Goal: Use online tool/utility: Utilize a website feature to perform a specific function

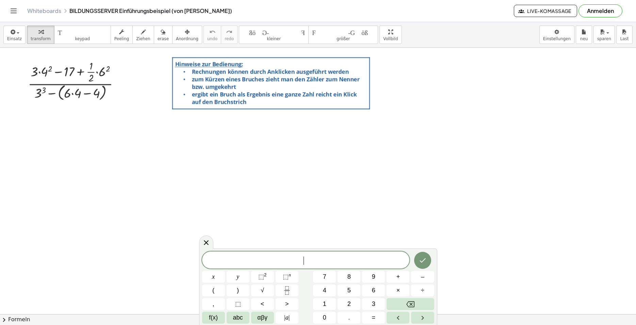
scroll to position [6, 0]
click at [326, 289] on span "4" at bounding box center [324, 290] width 3 height 9
click at [285, 277] on span "⬚" at bounding box center [286, 276] width 6 height 7
click at [349, 307] on span "2" at bounding box center [349, 304] width 3 height 9
click at [303, 261] on span "4" at bounding box center [304, 261] width 4 height 8
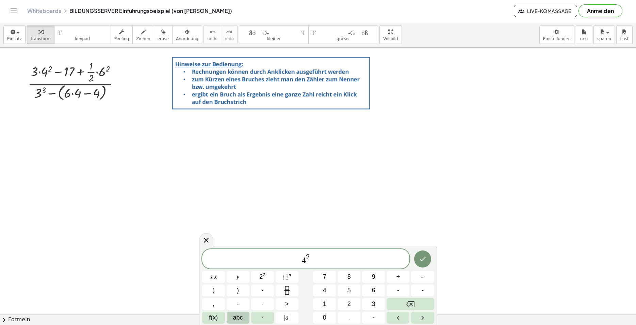
click at [239, 317] on span "abc" at bounding box center [238, 317] width 10 height 9
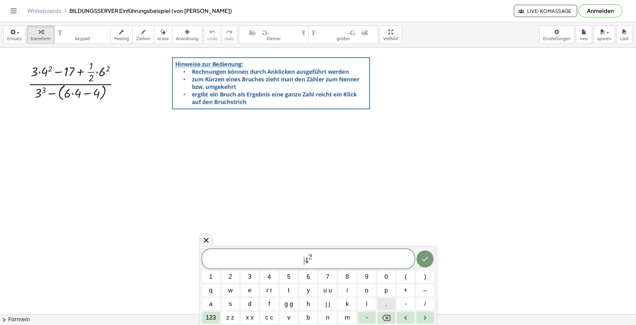
click at [385, 306] on button "." at bounding box center [387, 304] width 18 height 12
click at [391, 314] on button "Rückraum" at bounding box center [387, 318] width 18 height 12
click at [406, 302] on span "-" at bounding box center [406, 304] width 2 height 9
click at [250, 277] on span "3" at bounding box center [249, 276] width 3 height 9
click at [387, 304] on span "." at bounding box center [386, 304] width 2 height 9
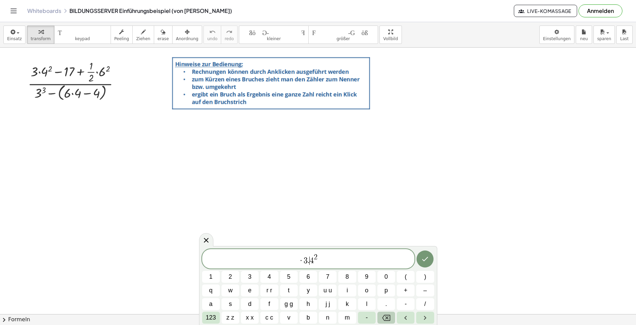
click at [387, 315] on icon "Rückraum" at bounding box center [386, 318] width 8 height 6
click at [306, 260] on span "3" at bounding box center [307, 261] width 4 height 8
click at [386, 315] on icon "Rückraum" at bounding box center [386, 318] width 8 height 6
click at [307, 264] on span "4" at bounding box center [308, 261] width 4 height 8
click at [407, 305] on span "-" at bounding box center [406, 304] width 2 height 9
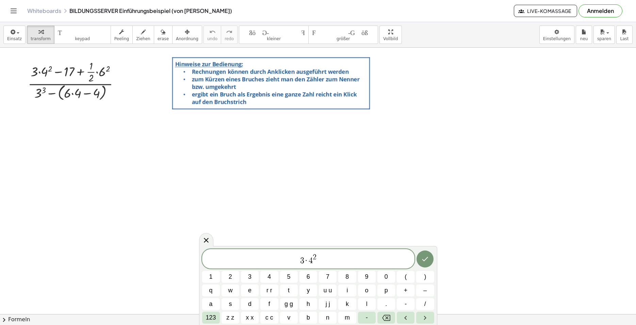
click at [335, 262] on span "3 · ​ 4 2" at bounding box center [308, 259] width 213 height 12
click at [427, 291] on span "–" at bounding box center [425, 290] width 3 height 9
click at [213, 278] on button "1" at bounding box center [211, 277] width 18 height 12
click at [330, 276] on button "7" at bounding box center [328, 277] width 18 height 12
click at [407, 291] on span "+" at bounding box center [406, 290] width 4 height 9
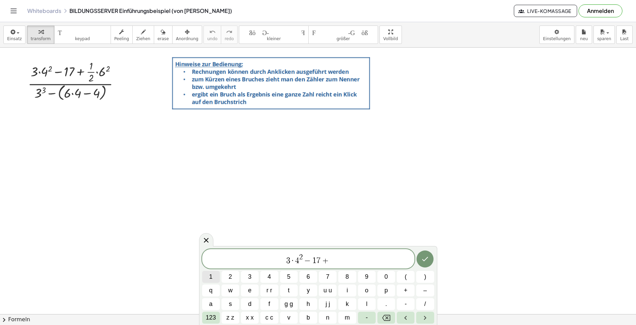
click at [213, 277] on button "1" at bounding box center [211, 277] width 18 height 12
click at [428, 305] on button "/" at bounding box center [425, 304] width 18 height 12
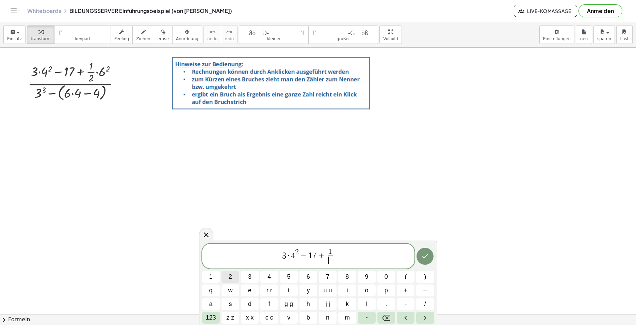
click at [230, 276] on span "2" at bounding box center [230, 276] width 3 height 9
click at [337, 254] on span "3 · 4 2 − 1 7 + 1 2 ​ ​" at bounding box center [308, 257] width 213 height 18
click at [405, 304] on button "-" at bounding box center [406, 304] width 18 height 12
click at [309, 278] on span "6" at bounding box center [308, 276] width 3 height 9
click at [211, 318] on span "123" at bounding box center [211, 317] width 10 height 9
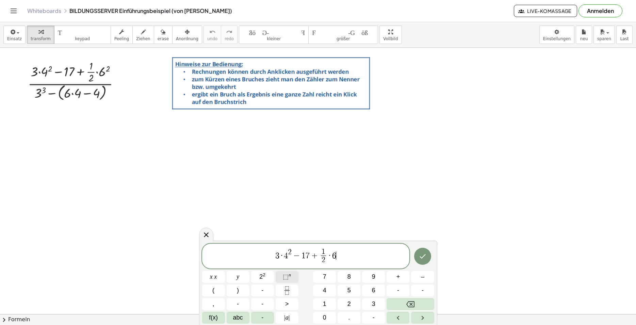
click at [285, 275] on span "⬚" at bounding box center [286, 276] width 6 height 7
click at [350, 303] on span "2" at bounding box center [349, 304] width 3 height 9
click at [240, 290] on button ")" at bounding box center [238, 291] width 23 height 12
click at [411, 304] on icon "Rückraum" at bounding box center [411, 304] width 8 height 6
click at [287, 278] on span "⬚" at bounding box center [286, 276] width 6 height 7
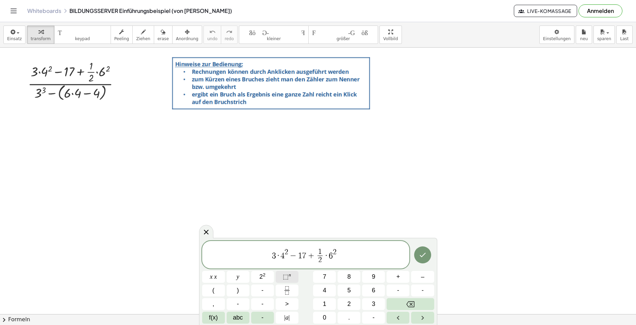
click at [287, 278] on span "⬚" at bounding box center [286, 276] width 6 height 7
click at [411, 301] on icon "Rückraum" at bounding box center [411, 304] width 8 height 8
click at [412, 301] on icon "Rückraum" at bounding box center [411, 304] width 8 height 8
click at [273, 258] on span "​ 3 · 4 2 − 1 7 + 1 2 ​ · 6 2" at bounding box center [306, 257] width 208 height 18
click at [216, 294] on button "(" at bounding box center [213, 291] width 23 height 12
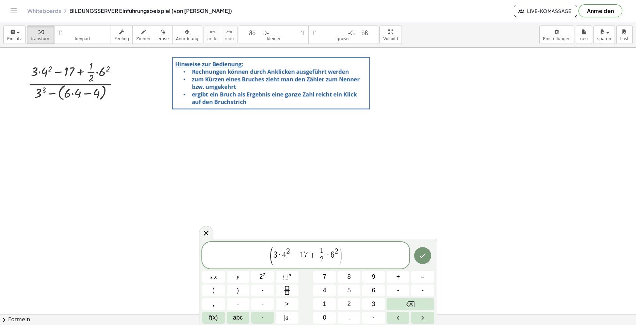
click at [343, 259] on span "( ​ 3 · 4 2 − 1 7 + 1 2 ​ · 6 2 )" at bounding box center [306, 255] width 208 height 19
click at [238, 294] on span ")" at bounding box center [238, 290] width 2 height 9
click at [399, 292] on span "-" at bounding box center [398, 290] width 2 height 9
click at [414, 305] on icon "Rückraum" at bounding box center [411, 304] width 8 height 8
click at [424, 291] on button "-" at bounding box center [422, 291] width 23 height 12
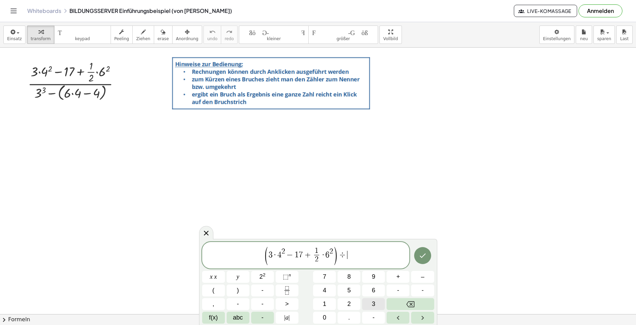
click at [376, 306] on span "3" at bounding box center [373, 304] width 3 height 9
click at [285, 274] on span "⬚" at bounding box center [286, 276] width 6 height 7
click at [369, 300] on button "3" at bounding box center [373, 304] width 23 height 12
click at [357, 254] on span "( 3 · 4 2 − 1 7 + 1 2 ​ · 6 2 ) ÷ 3 3 ​" at bounding box center [306, 255] width 208 height 19
click at [399, 291] on span "-" at bounding box center [398, 290] width 2 height 9
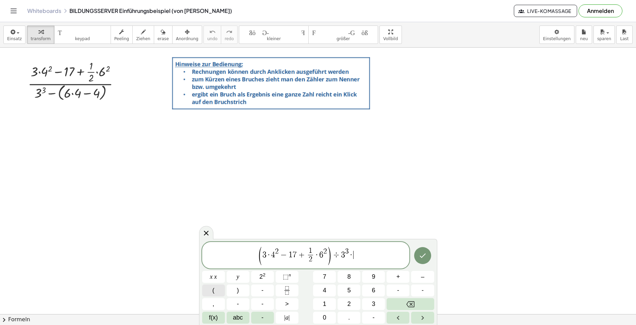
click at [215, 292] on span "(" at bounding box center [213, 290] width 2 height 9
click at [373, 290] on span "6" at bounding box center [373, 290] width 3 height 9
click at [400, 291] on button "-" at bounding box center [398, 291] width 23 height 12
click at [328, 291] on button "4" at bounding box center [324, 291] width 23 height 12
click at [422, 277] on span "–" at bounding box center [422, 276] width 3 height 9
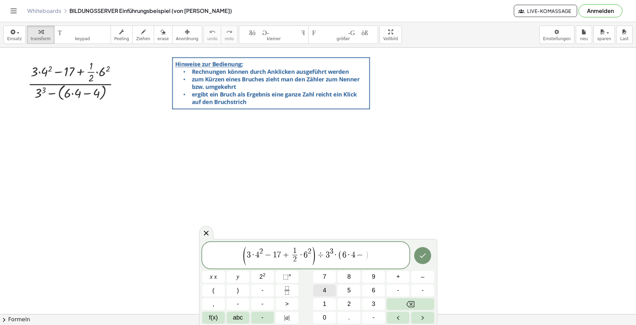
click at [327, 290] on button "4" at bounding box center [324, 291] width 23 height 12
click at [374, 256] on span "( 3 · 4 2 − 1 7 + 1 2 ​ · 6 2 ) ÷ 3 3 · ( 6 · 4 − 4 ) ​" at bounding box center [306, 255] width 208 height 19
click at [237, 294] on button ")" at bounding box center [238, 291] width 23 height 12
click at [423, 254] on icon "Done" at bounding box center [423, 256] width 8 height 8
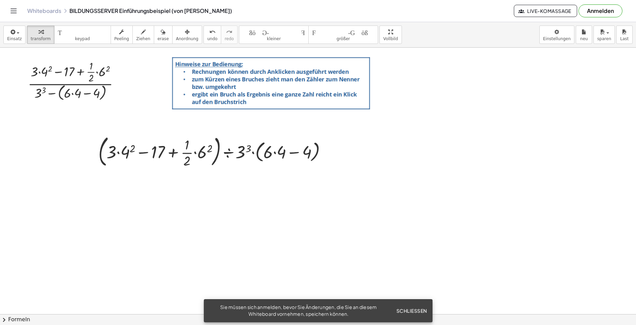
click at [406, 310] on span "Schließen" at bounding box center [411, 311] width 31 height 6
